Goal: Task Accomplishment & Management: Manage account settings

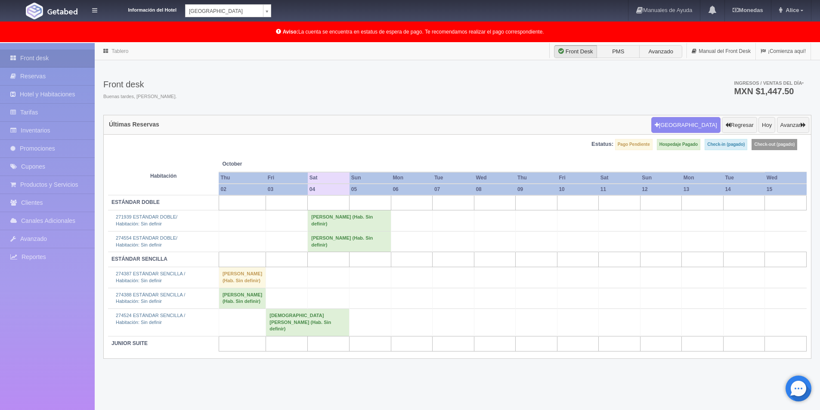
scroll to position [22, 0]
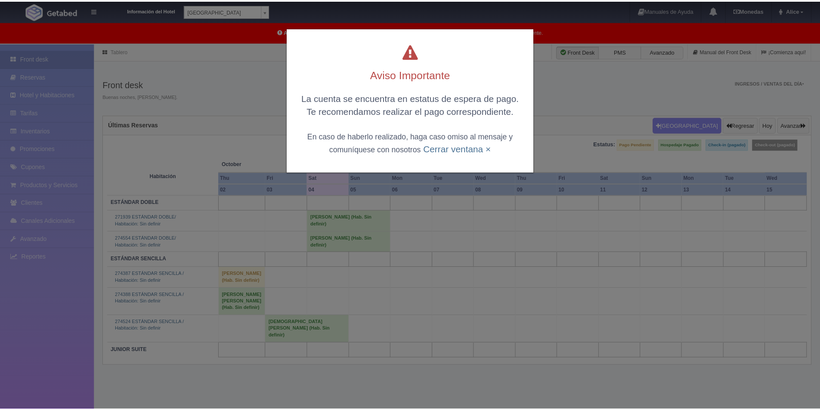
scroll to position [22, 0]
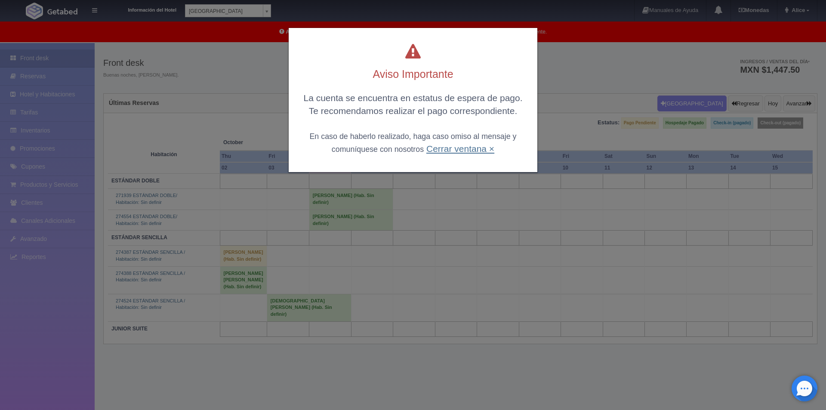
click at [476, 148] on link "Cerrar ventana ×" at bounding box center [460, 149] width 68 height 10
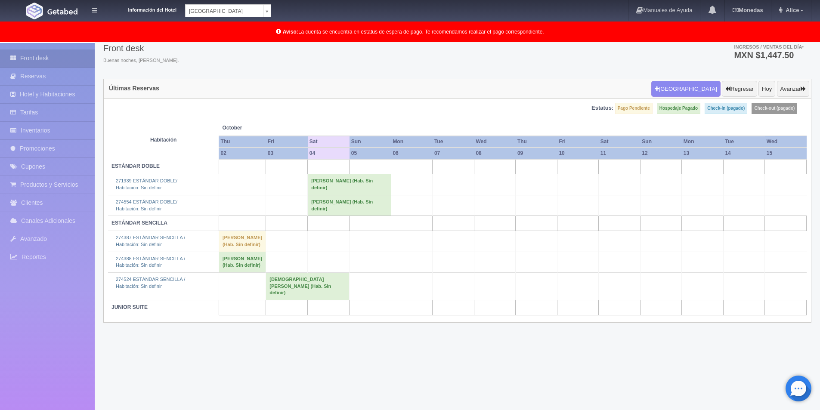
scroll to position [44, 0]
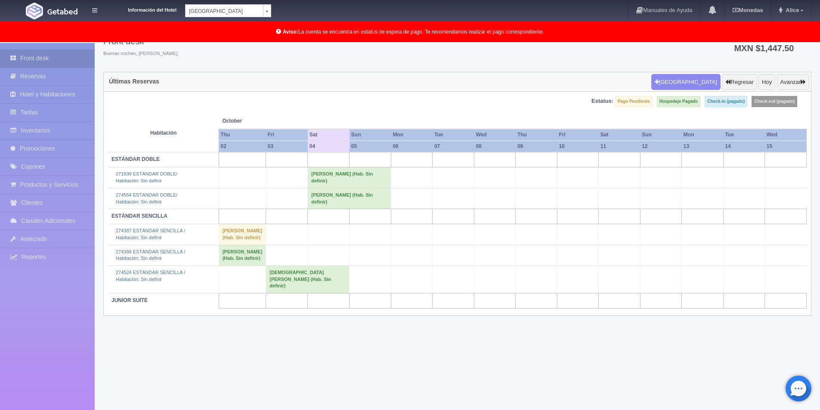
scroll to position [44, 0]
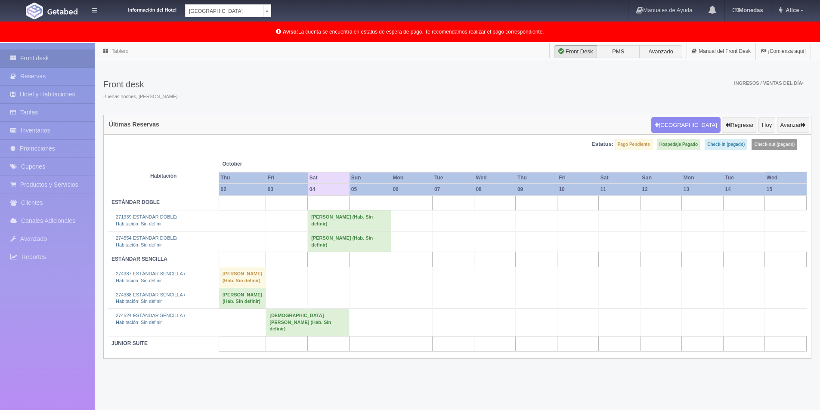
scroll to position [44, 0]
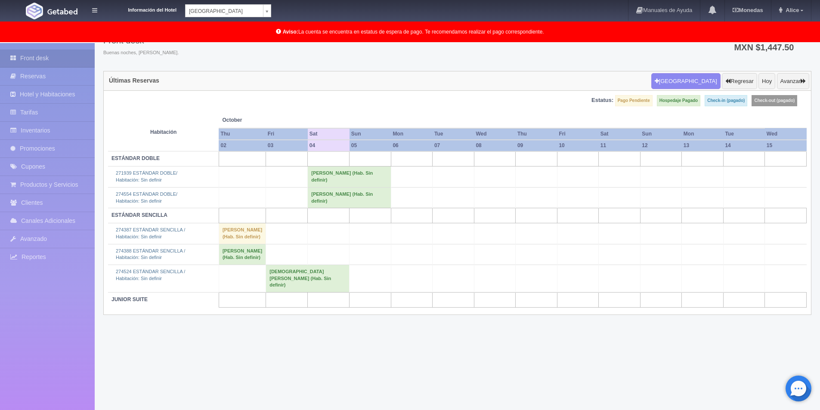
drag, startPoint x: 624, startPoint y: 75, endPoint x: 617, endPoint y: 74, distance: 7.3
click at [624, 75] on div "Últimas Reservas Nueva Reserva Regresar Hoy Avanzar" at bounding box center [457, 81] width 707 height 20
click at [320, 196] on td "[PERSON_NAME] (Hab. Sin definir)" at bounding box center [349, 197] width 83 height 21
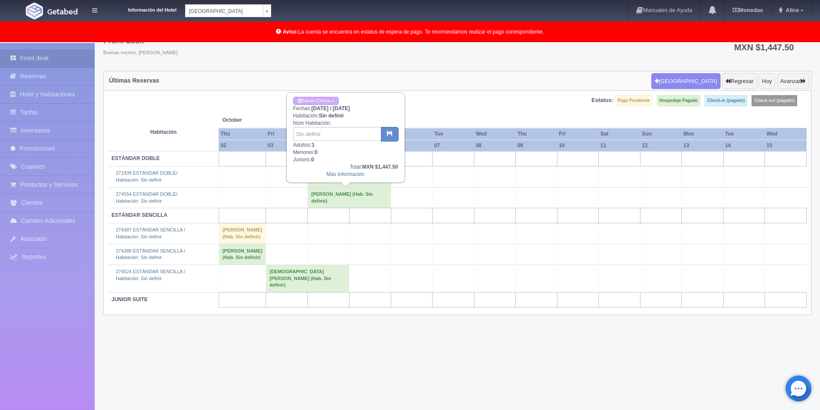
click at [344, 155] on div "Hacer Check-n Fechas: 2025-10-04 / 2025-10-05 Habitación: Sin definir Núm Habit…" at bounding box center [345, 137] width 117 height 89
click at [632, 52] on div "Front desk Buenas noches, Alice. Ingresos / Ventas del día * MXN $1,447.50" at bounding box center [457, 48] width 708 height 46
click at [354, 193] on td "[PERSON_NAME] (Hab. Sin definir)" at bounding box center [349, 197] width 83 height 21
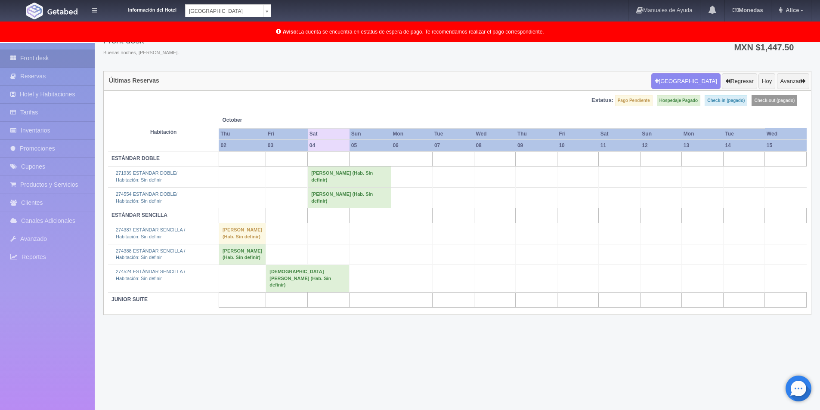
click at [339, 197] on td "[PERSON_NAME] (Hab. Sin definir)" at bounding box center [349, 197] width 83 height 21
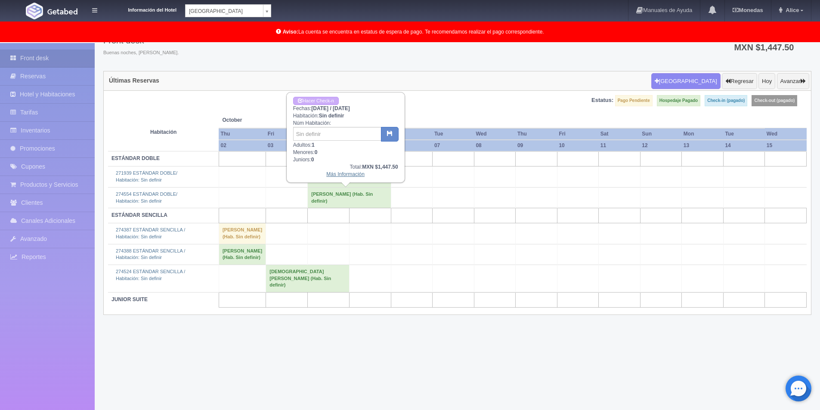
click at [342, 176] on link "Más Información" at bounding box center [345, 174] width 38 height 6
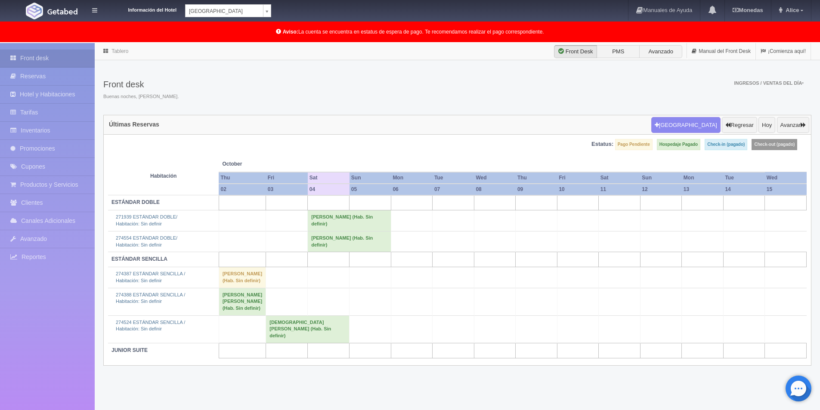
scroll to position [44, 0]
